Goal: Task Accomplishment & Management: Manage account settings

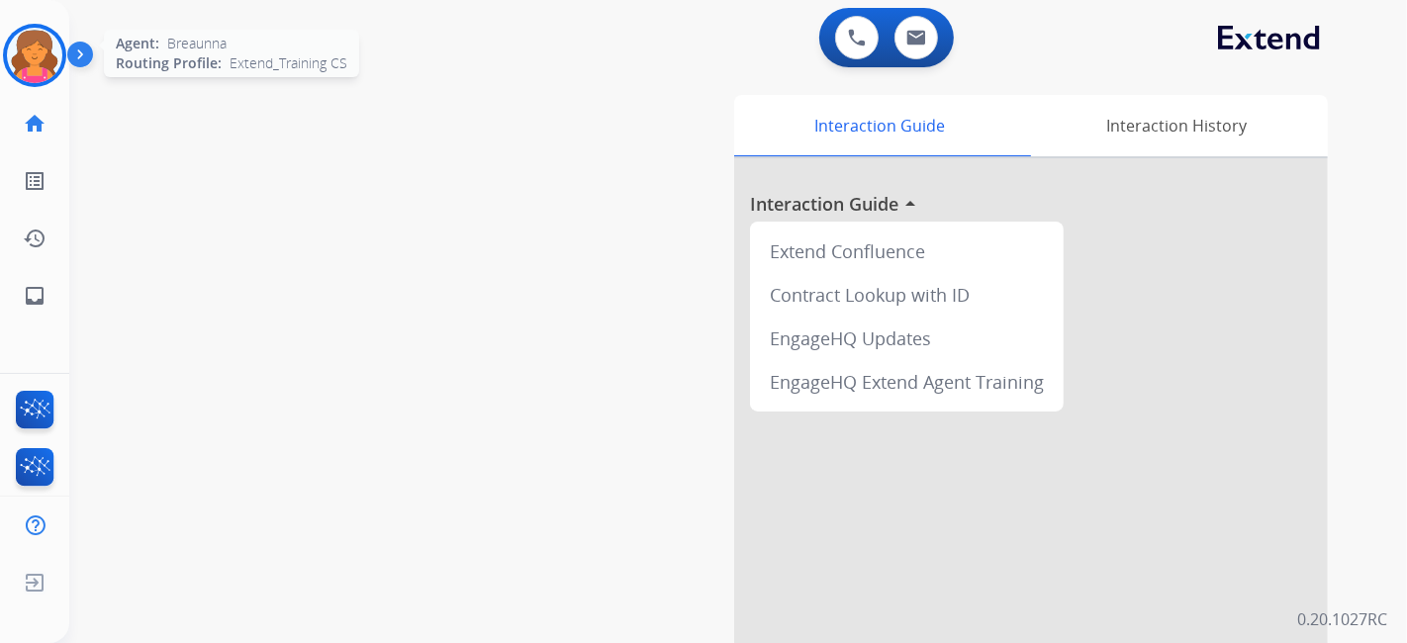
click at [50, 63] on img at bounding box center [34, 55] width 55 height 55
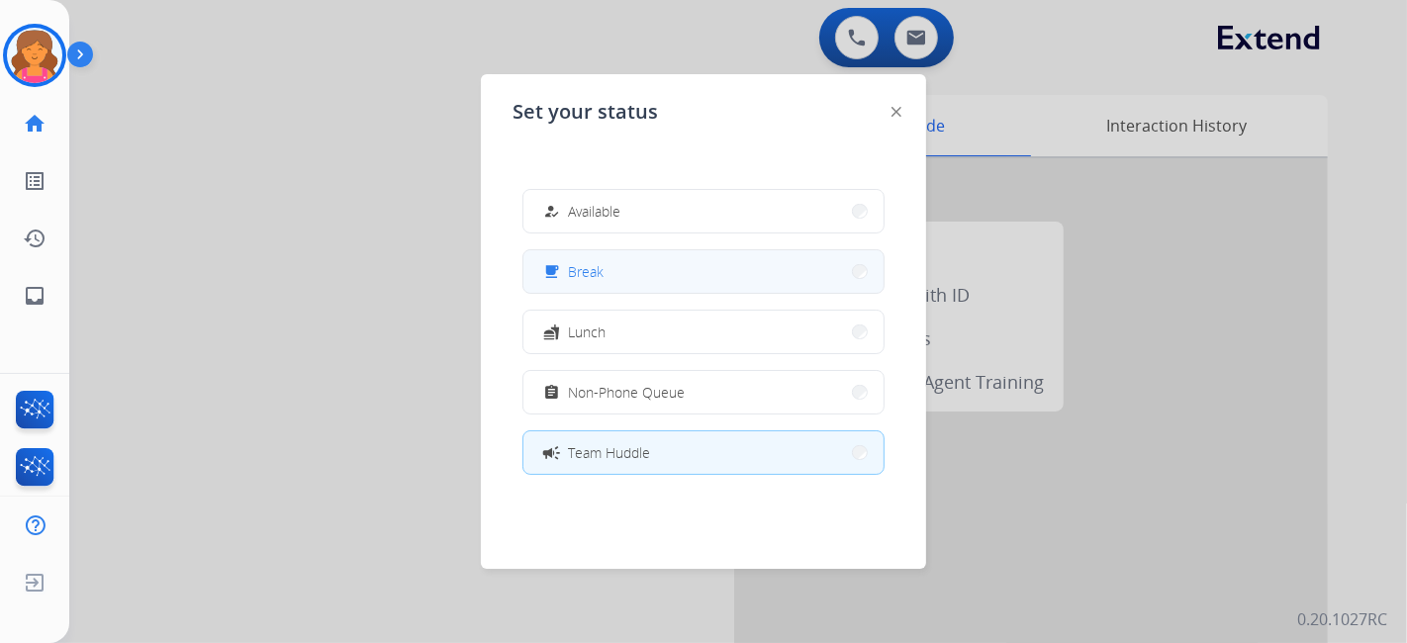
click at [694, 283] on button "free_breakfast Break" at bounding box center [703, 271] width 360 height 43
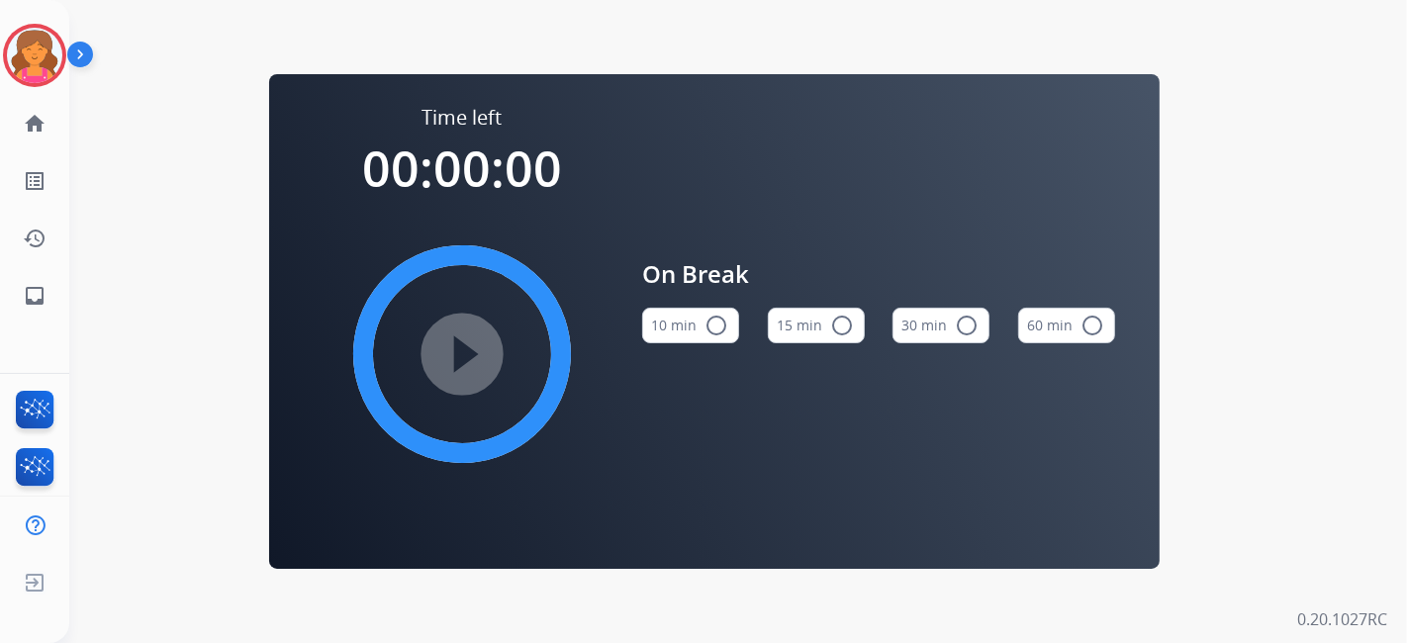
click at [825, 321] on button "15 min radio_button_unchecked" at bounding box center [816, 326] width 97 height 36
click at [474, 357] on mat-icon "play_circle_filled" at bounding box center [462, 354] width 24 height 24
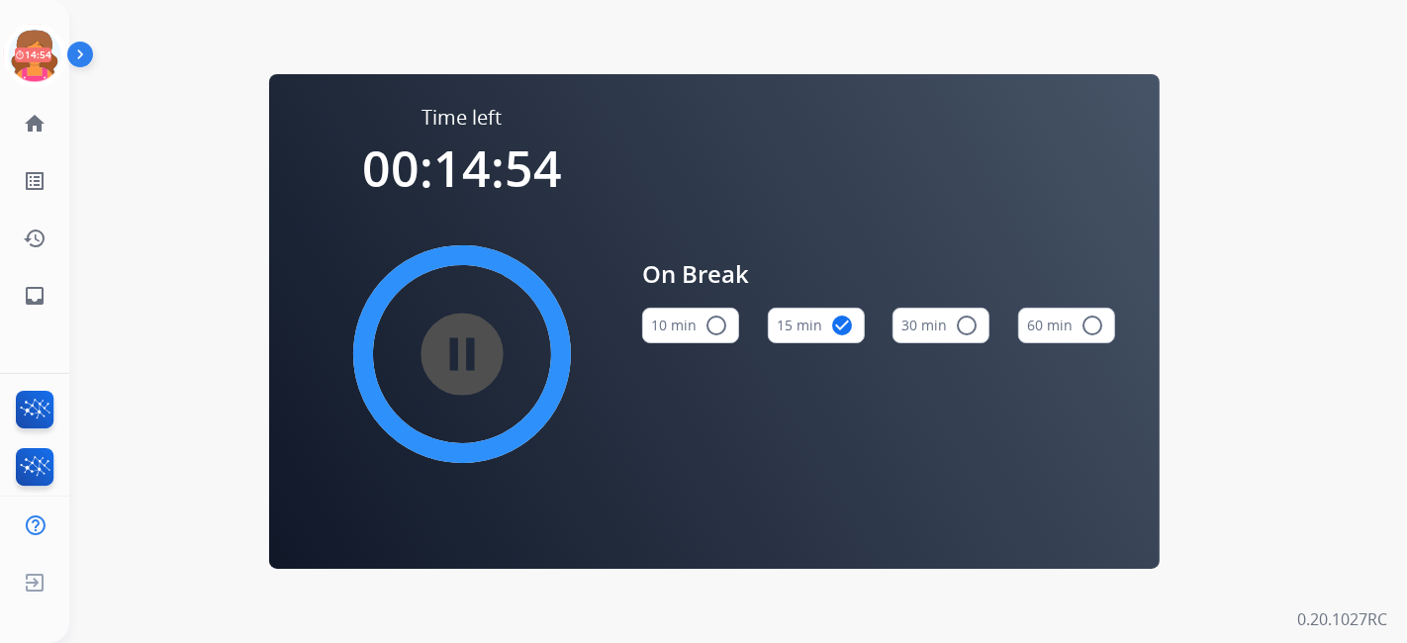
drag, startPoint x: 507, startPoint y: 633, endPoint x: 514, endPoint y: 665, distance: 32.4
click at [514, 642] on html "Breaunna Break Edit Avatar 14:54 Agent: Breaunna Routing Profile: Extend_Traini…" at bounding box center [703, 321] width 1407 height 643
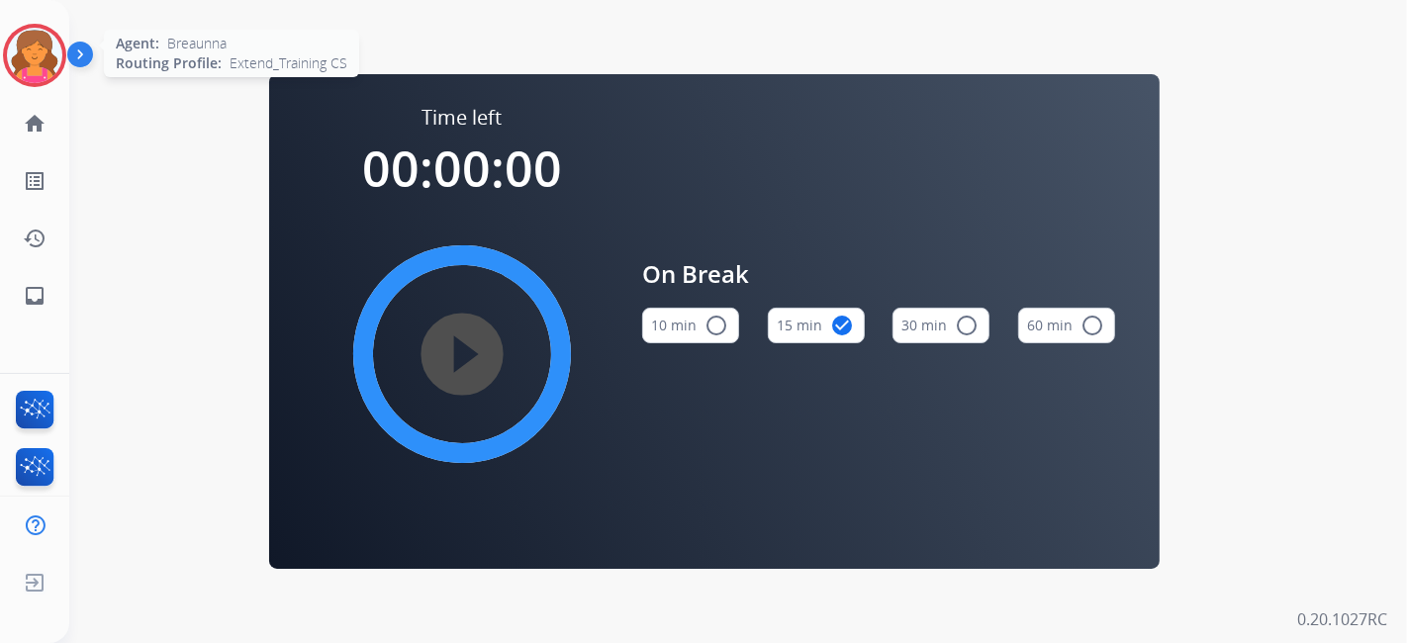
click at [9, 65] on img at bounding box center [34, 55] width 55 height 55
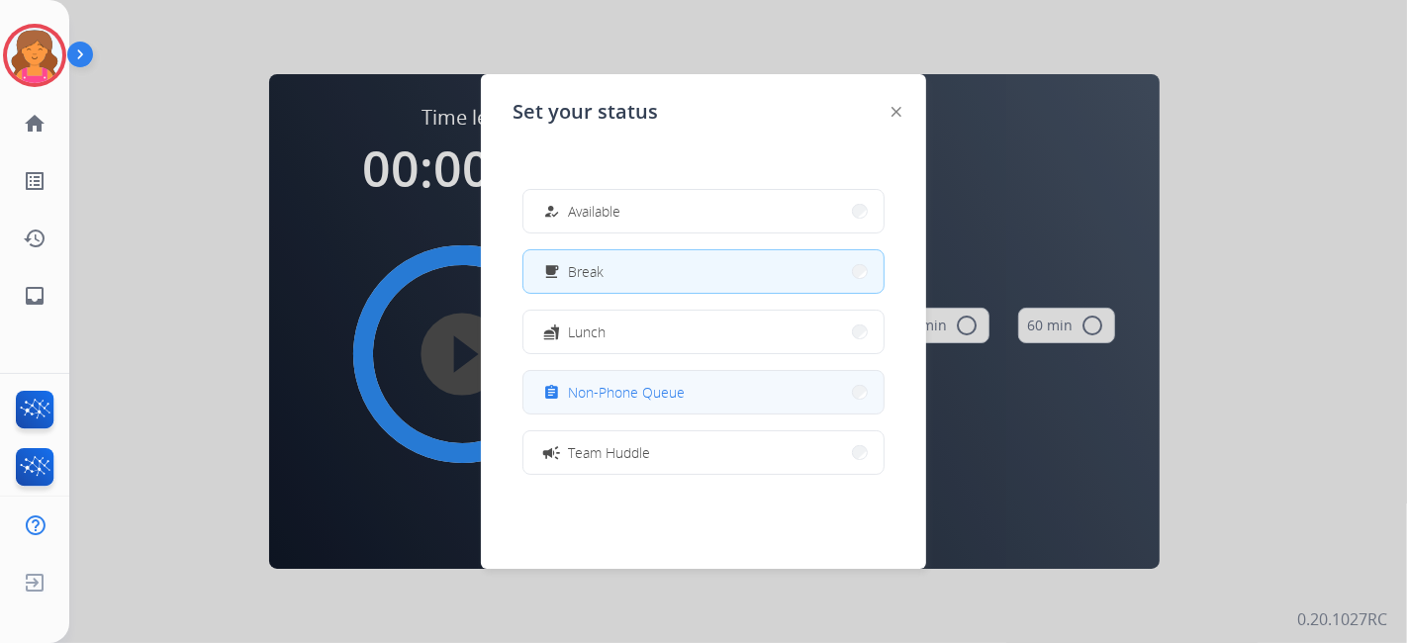
click at [831, 404] on button "assignment Non-Phone Queue" at bounding box center [703, 392] width 360 height 43
